Goal: Navigation & Orientation: Find specific page/section

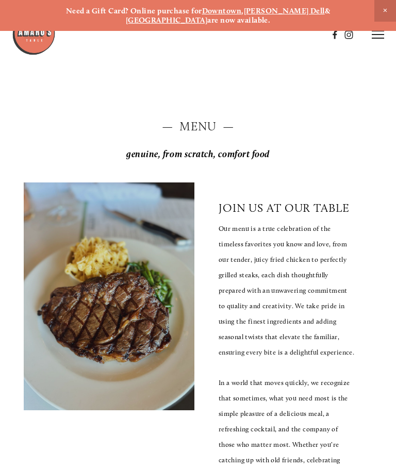
click at [378, 38] on line at bounding box center [378, 38] width 12 height 0
click at [260, 36] on span "Visit" at bounding box center [257, 34] width 15 height 9
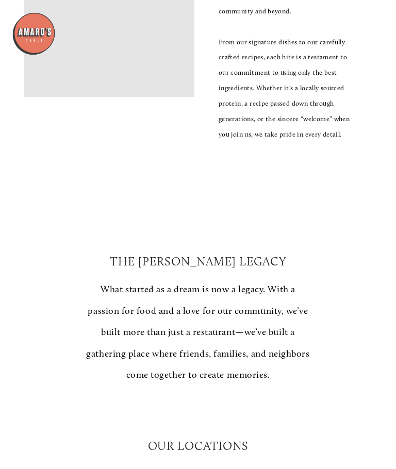
scroll to position [706, 0]
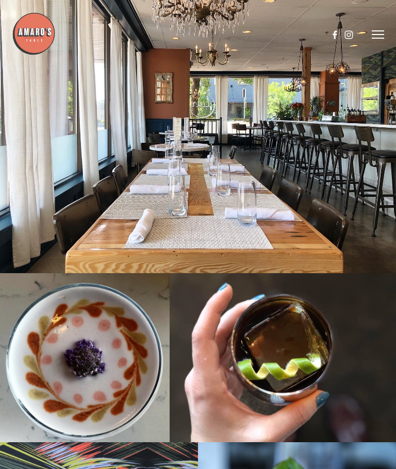
scroll to position [346, 0]
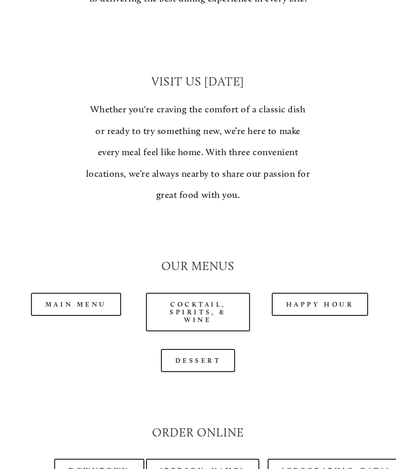
scroll to position [755, 0]
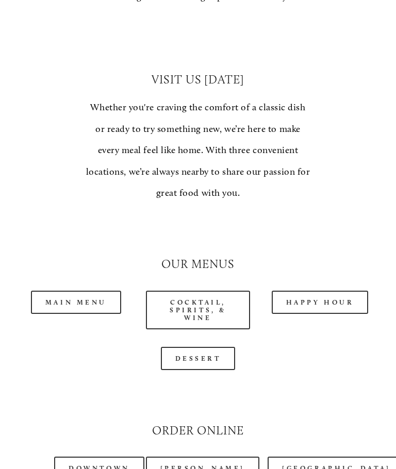
click at [93, 291] on link "Main Menu" at bounding box center [76, 302] width 90 height 23
